Goal: Information Seeking & Learning: Learn about a topic

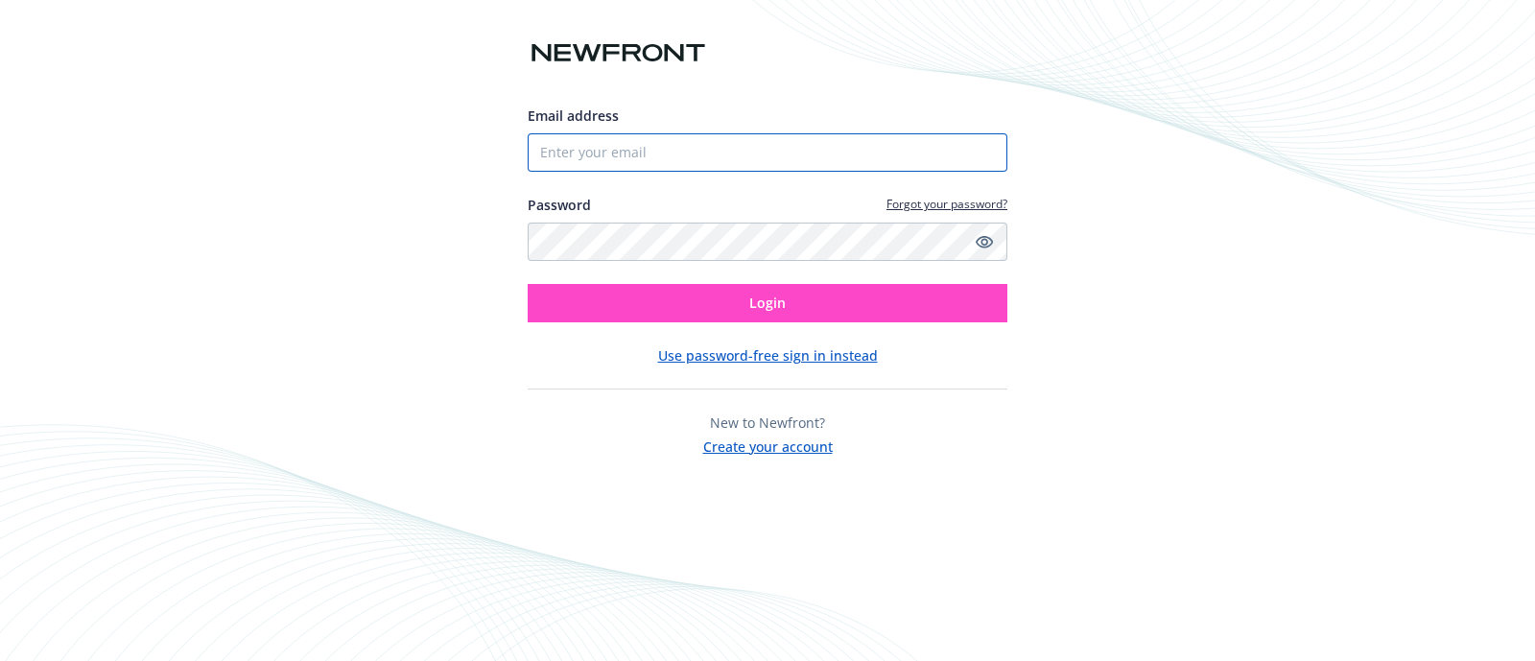
type input "[PERSON_NAME][EMAIL_ADDRESS][DOMAIN_NAME]"
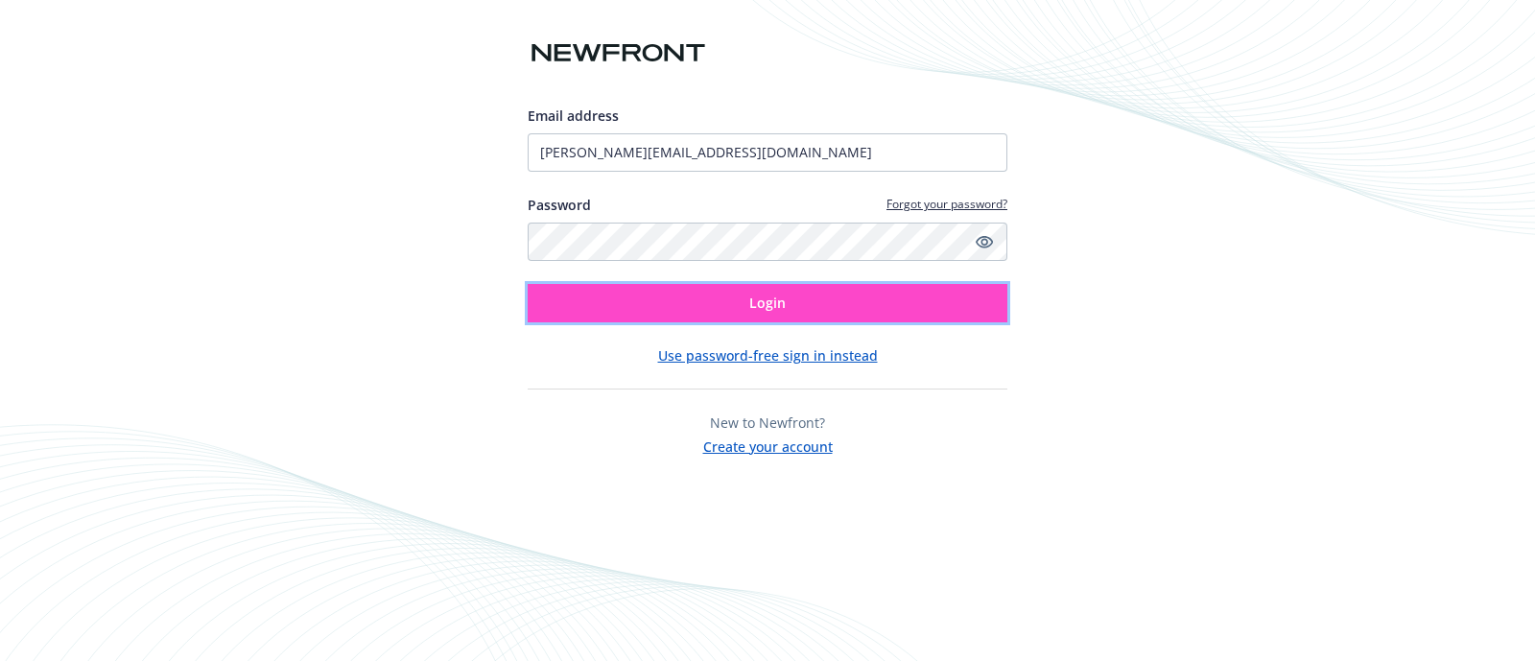
click at [783, 295] on span "Login" at bounding box center [767, 303] width 36 height 18
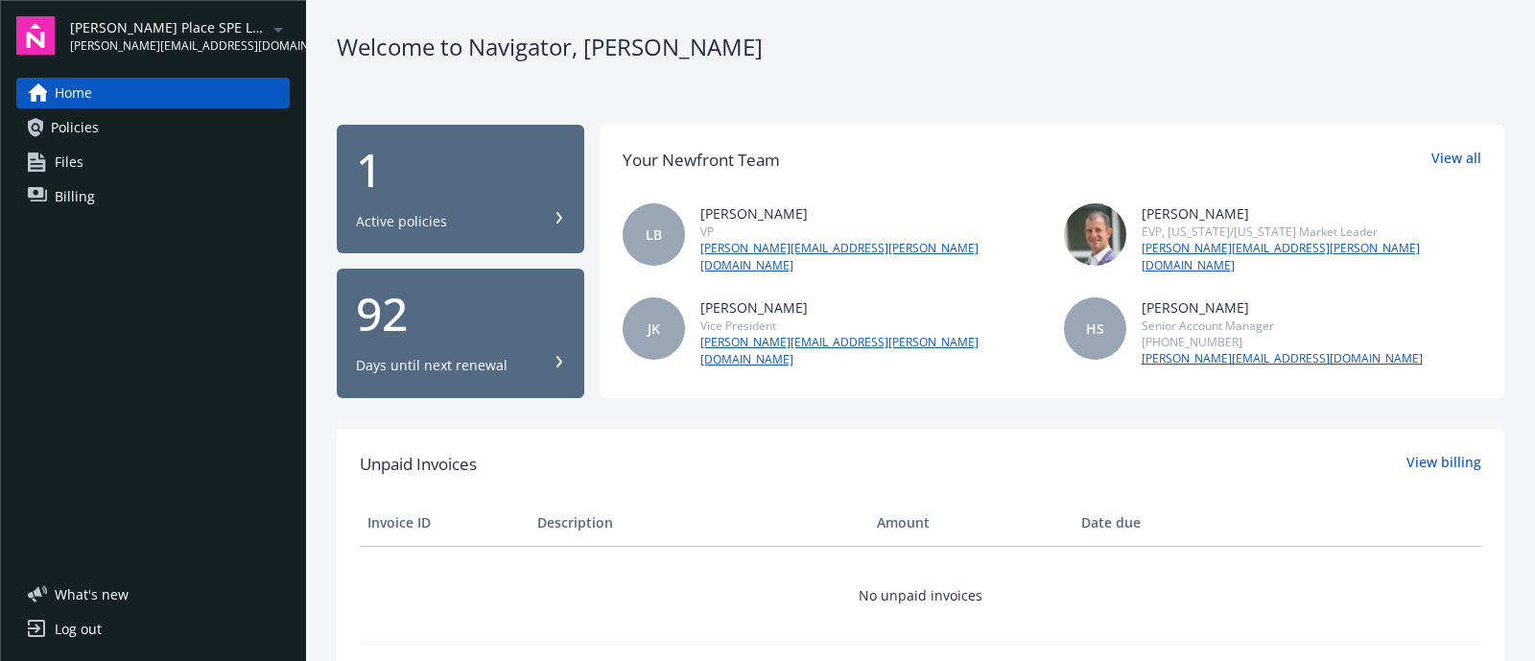
click at [149, 30] on span "[PERSON_NAME] Place SPE LLC" at bounding box center [168, 27] width 197 height 20
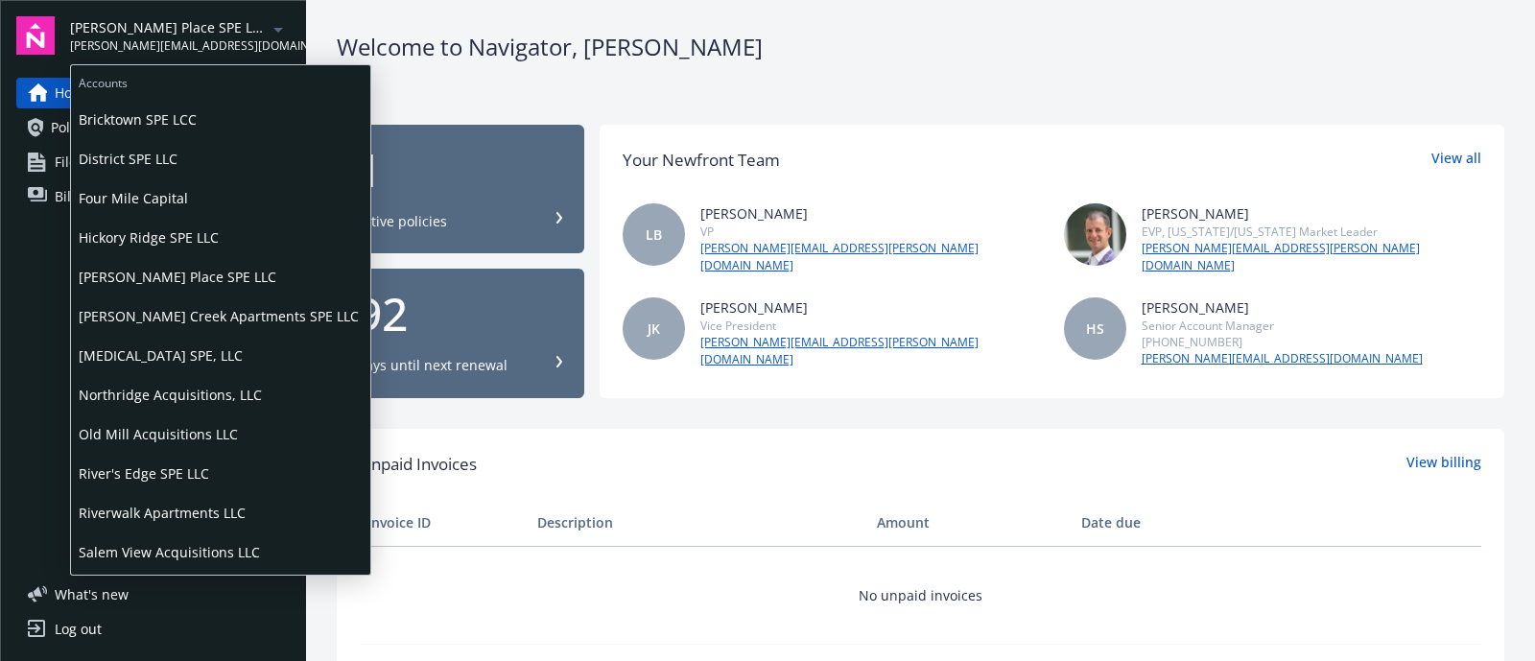
scroll to position [109, 0]
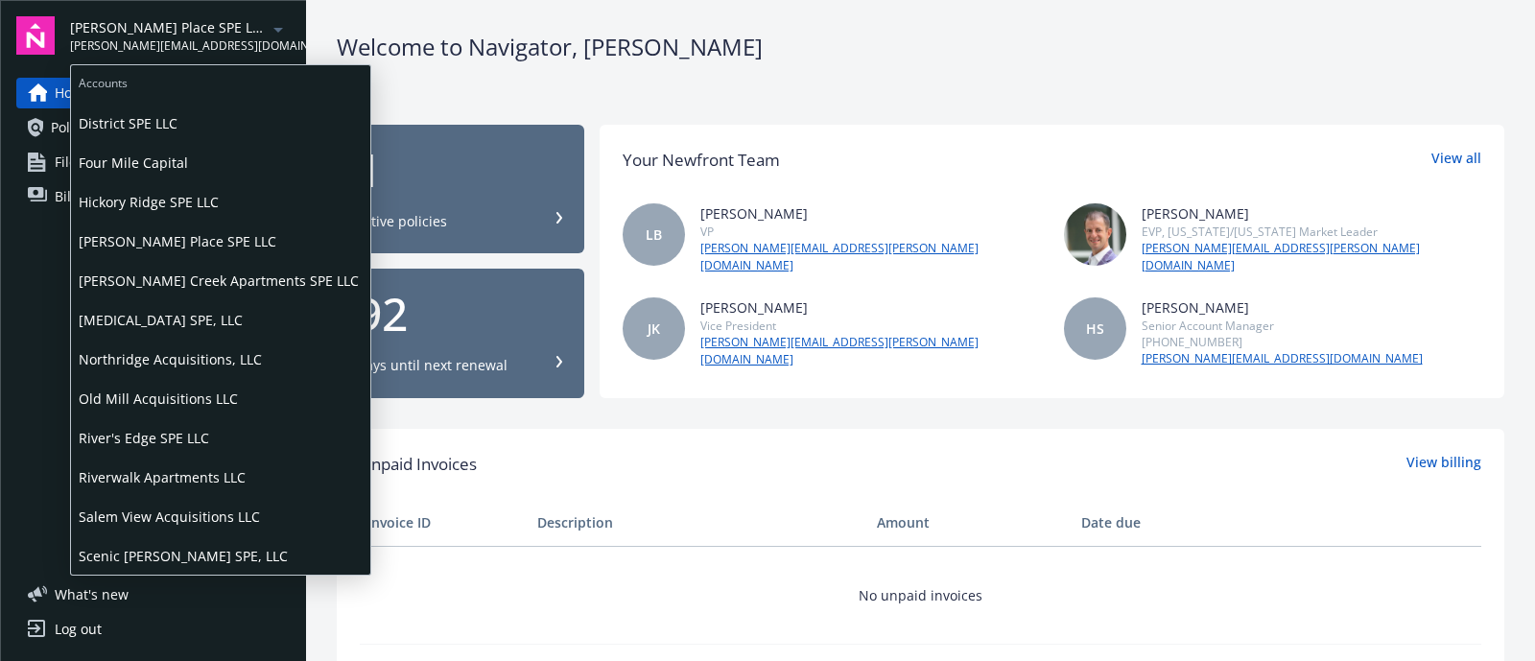
click at [177, 551] on span "Scenic [PERSON_NAME] SPE, LLC" at bounding box center [221, 555] width 284 height 39
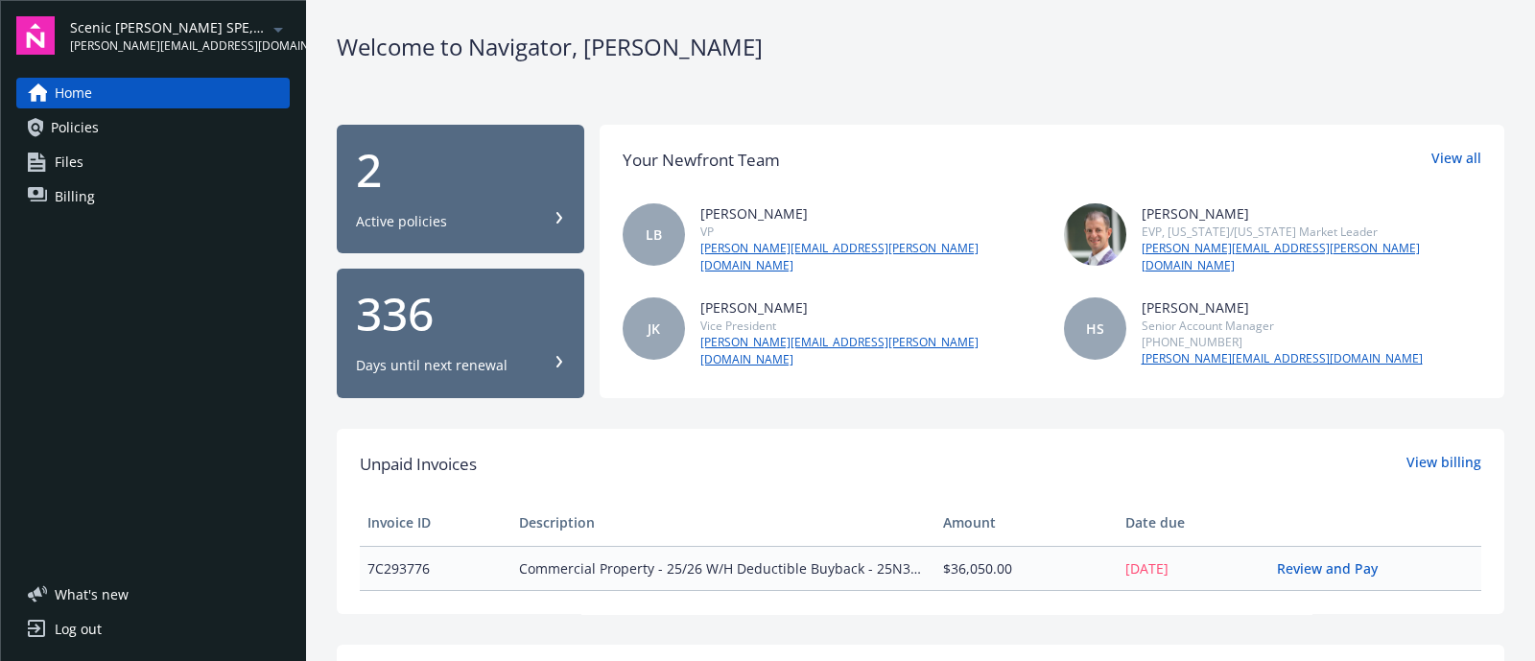
click at [470, 148] on div "2" at bounding box center [460, 170] width 209 height 46
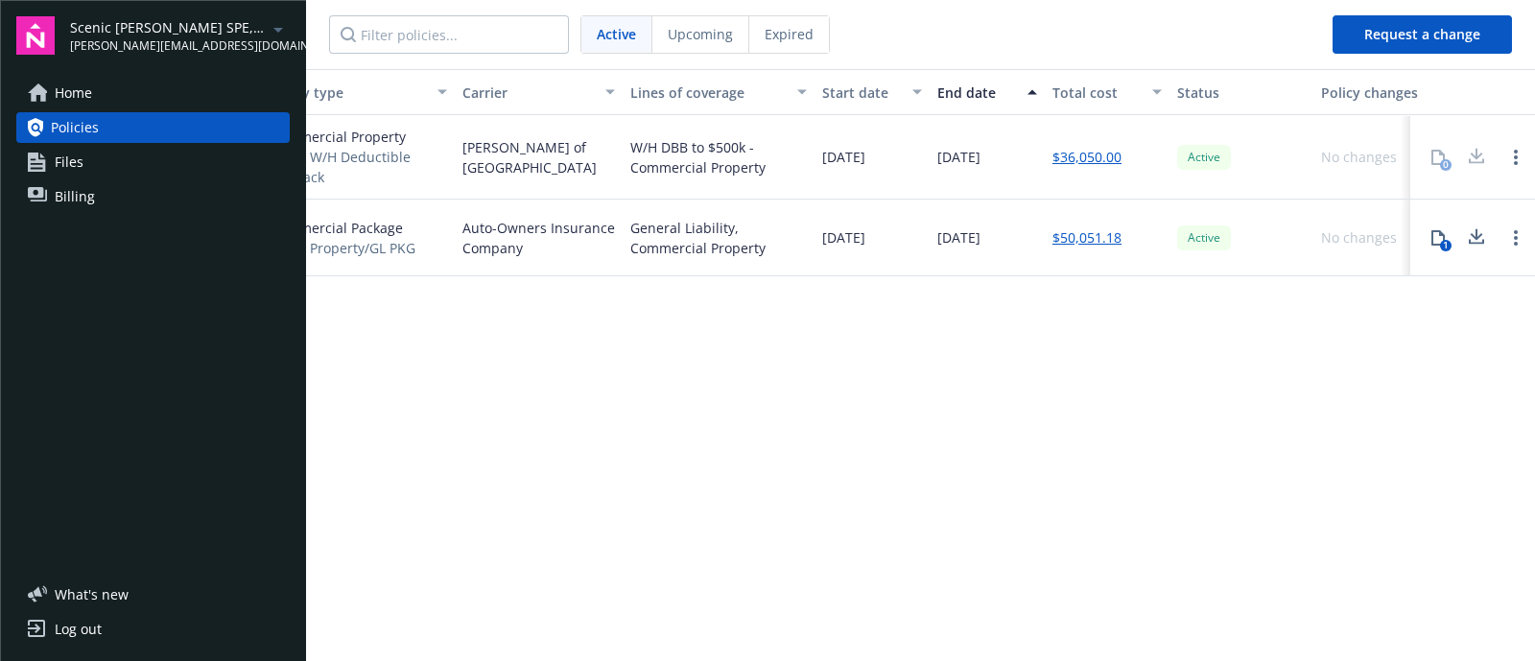
scroll to position [0, 332]
